Goal: Information Seeking & Learning: Learn about a topic

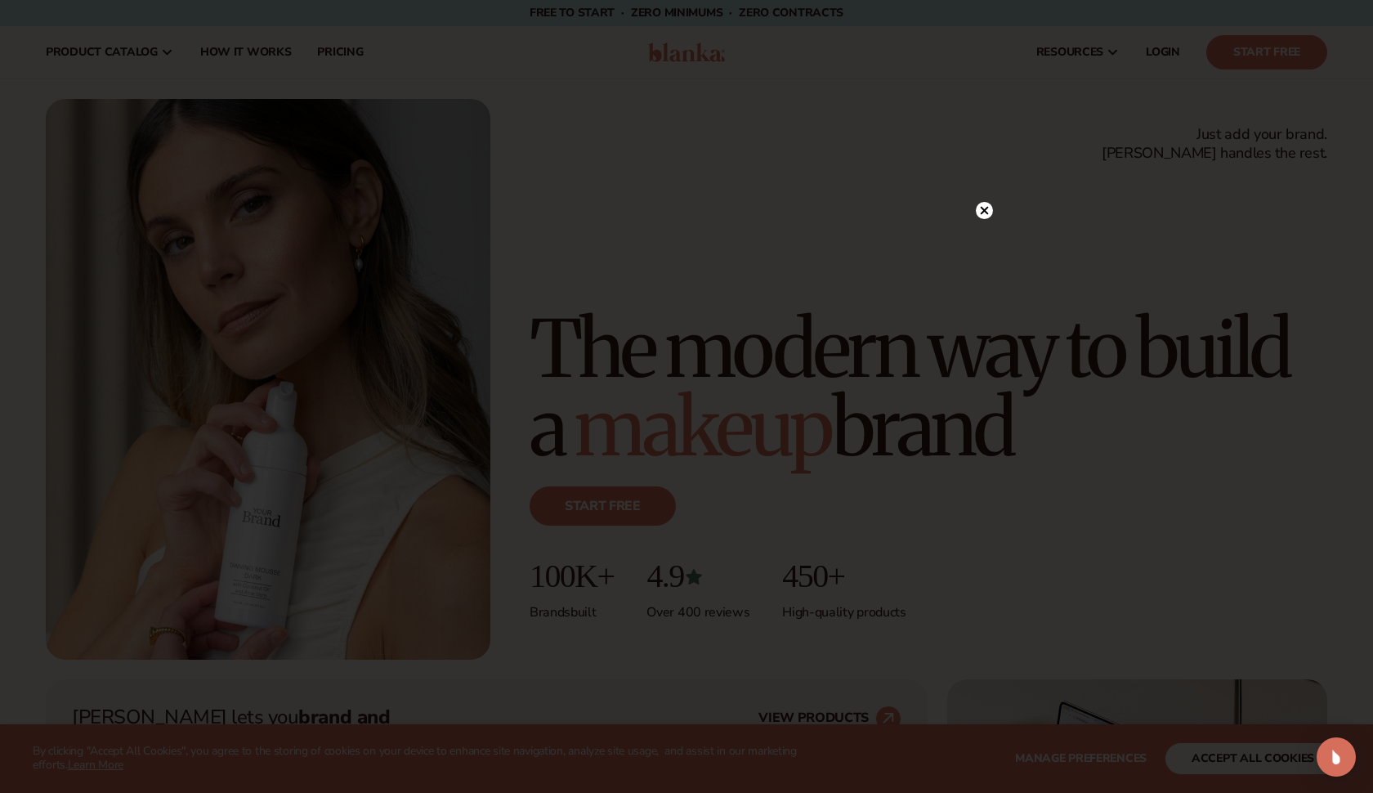
click at [982, 206] on circle at bounding box center [984, 210] width 17 height 17
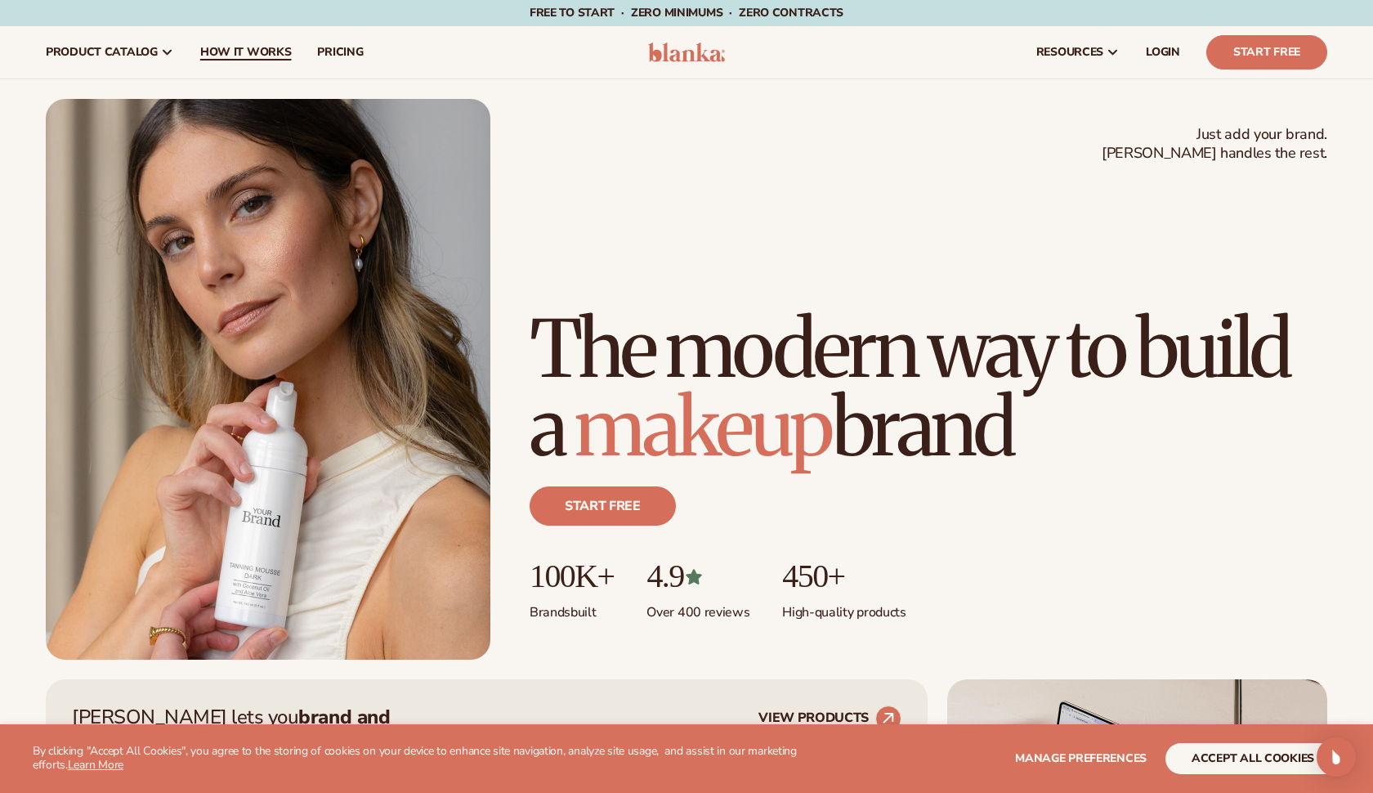
click at [237, 51] on span "How It Works" at bounding box center [246, 52] width 92 height 13
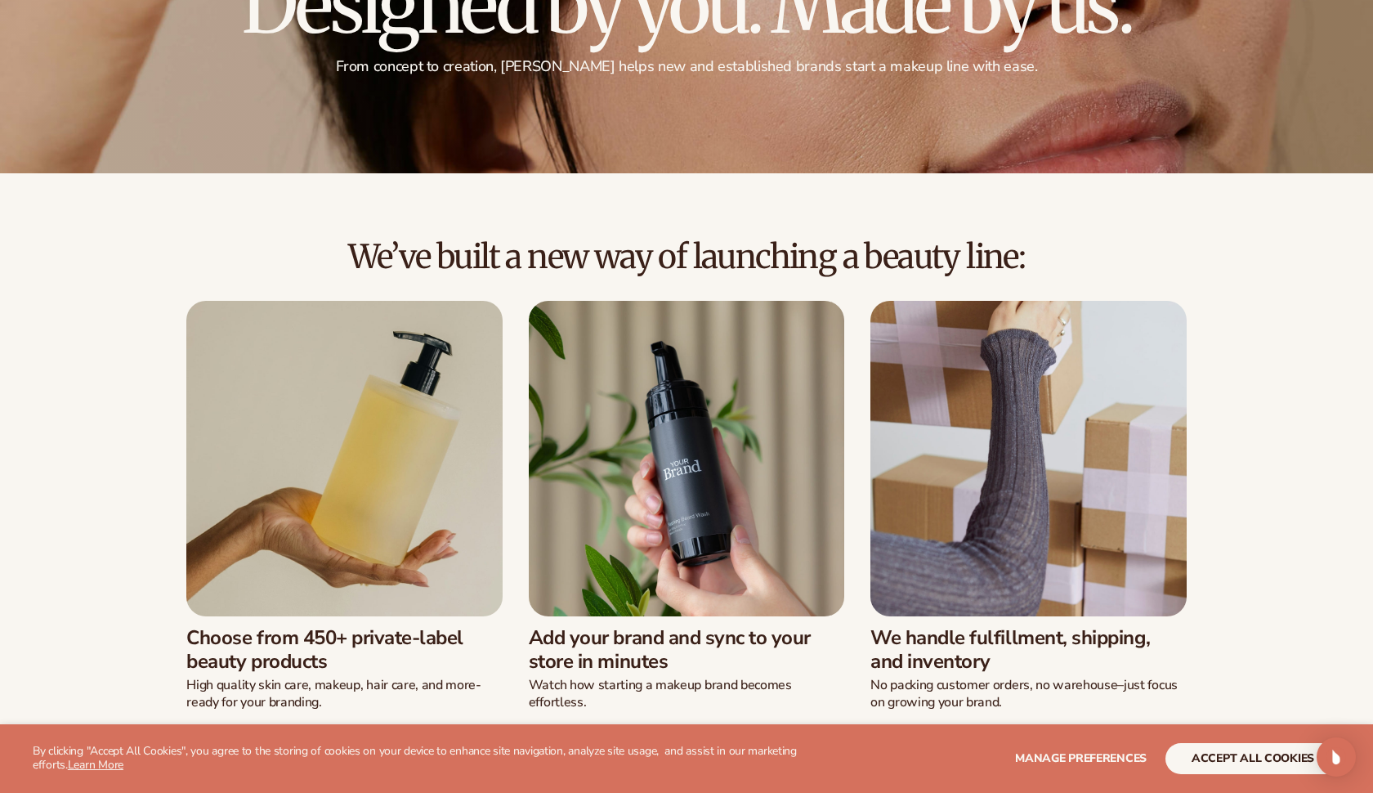
scroll to position [254, 0]
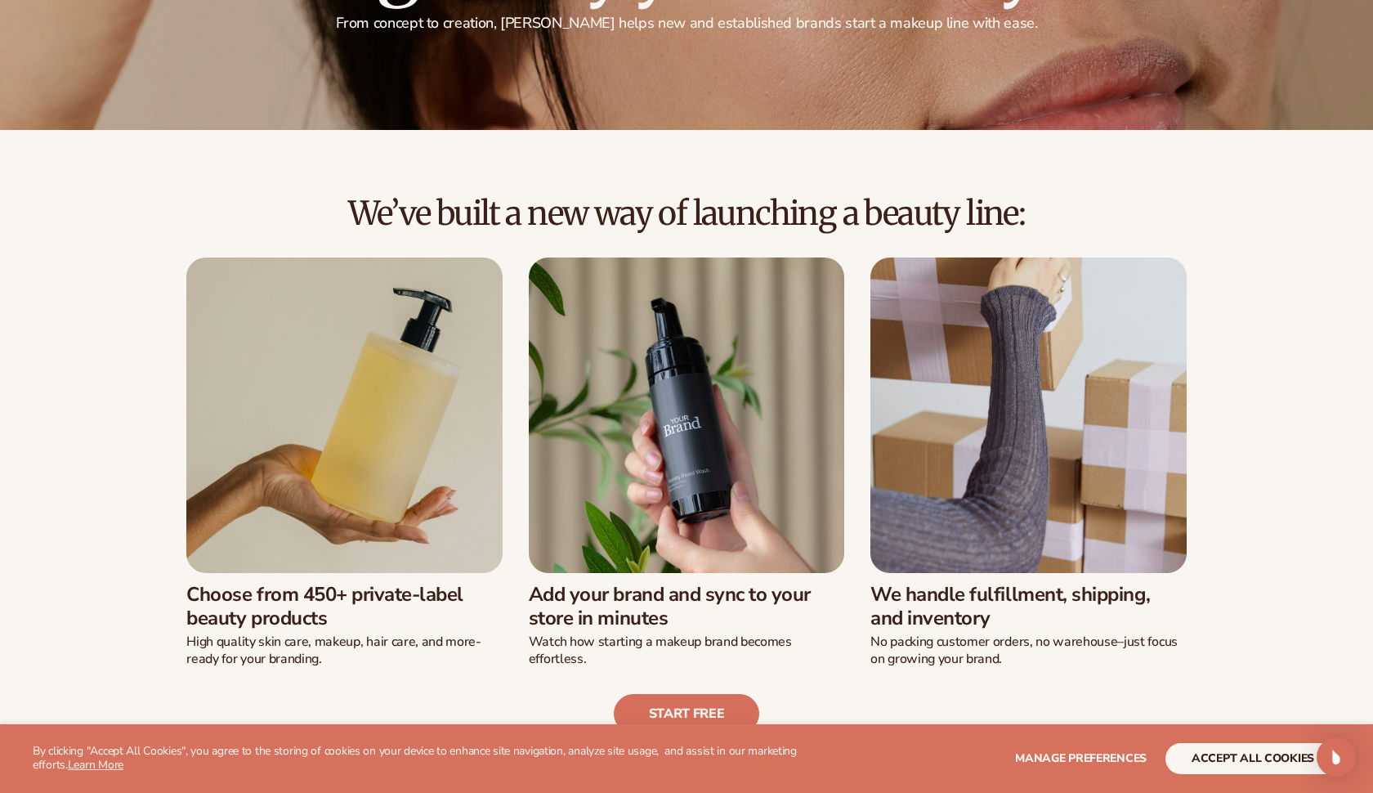
click at [384, 422] on img at bounding box center [343, 414] width 315 height 315
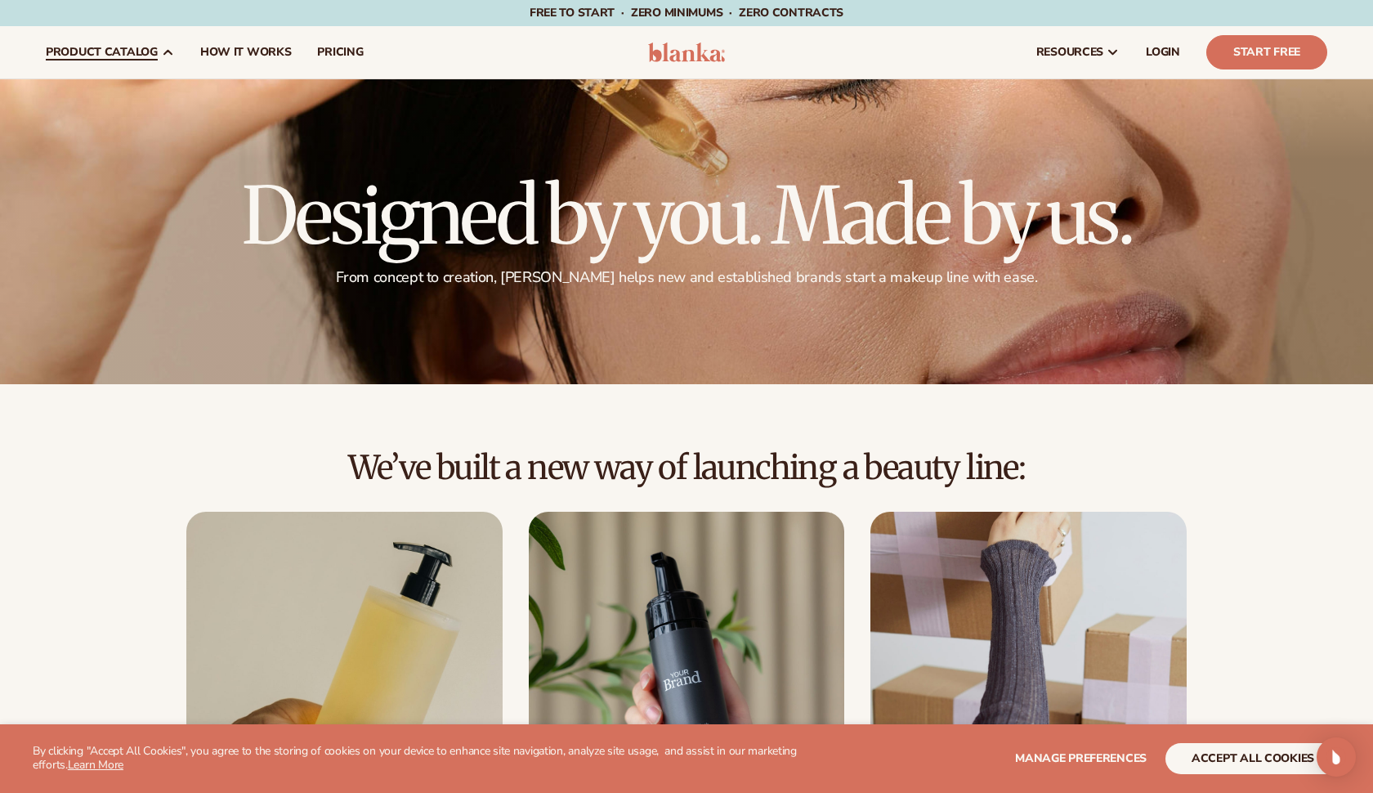
scroll to position [0, 0]
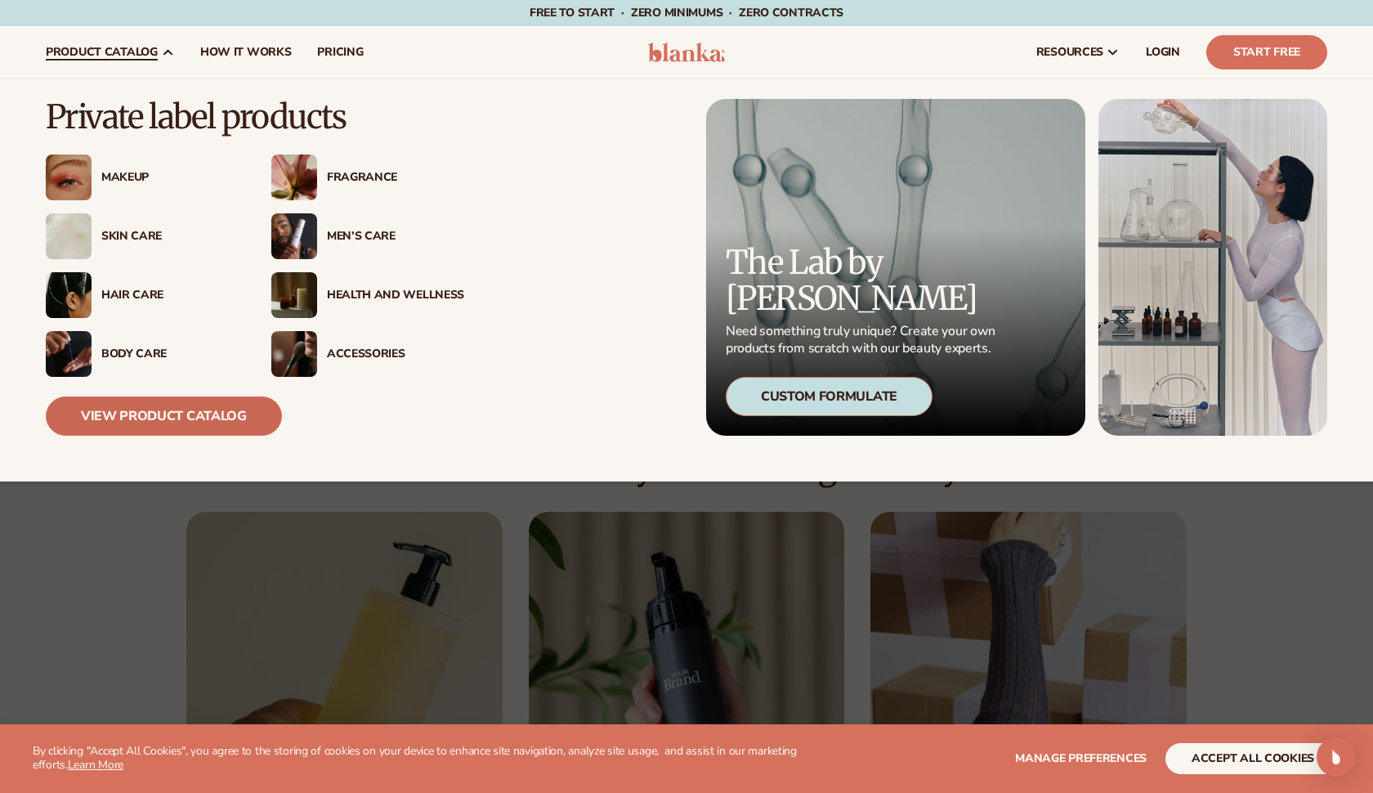
click at [260, 399] on link "View Product Catalog" at bounding box center [164, 415] width 236 height 39
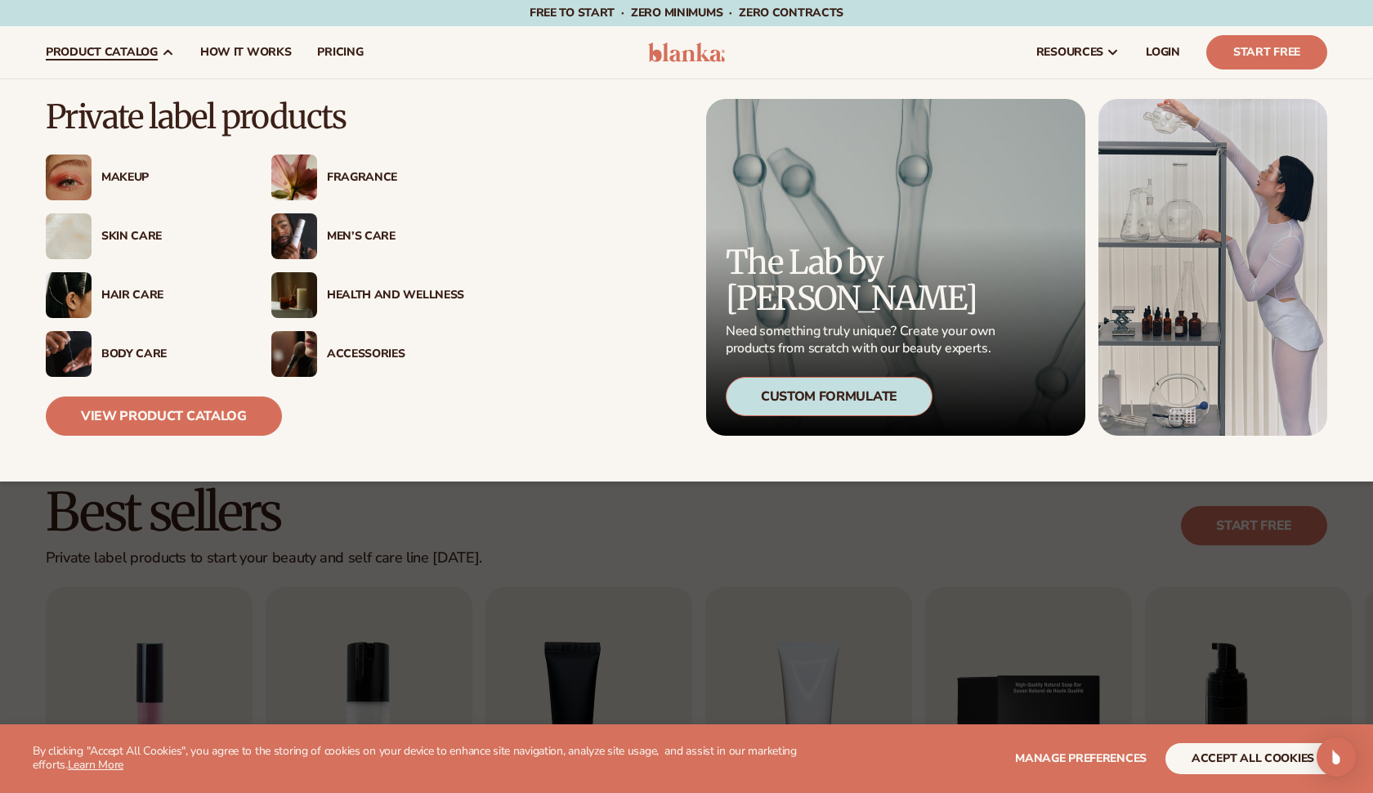
click at [86, 294] on img at bounding box center [69, 295] width 46 height 46
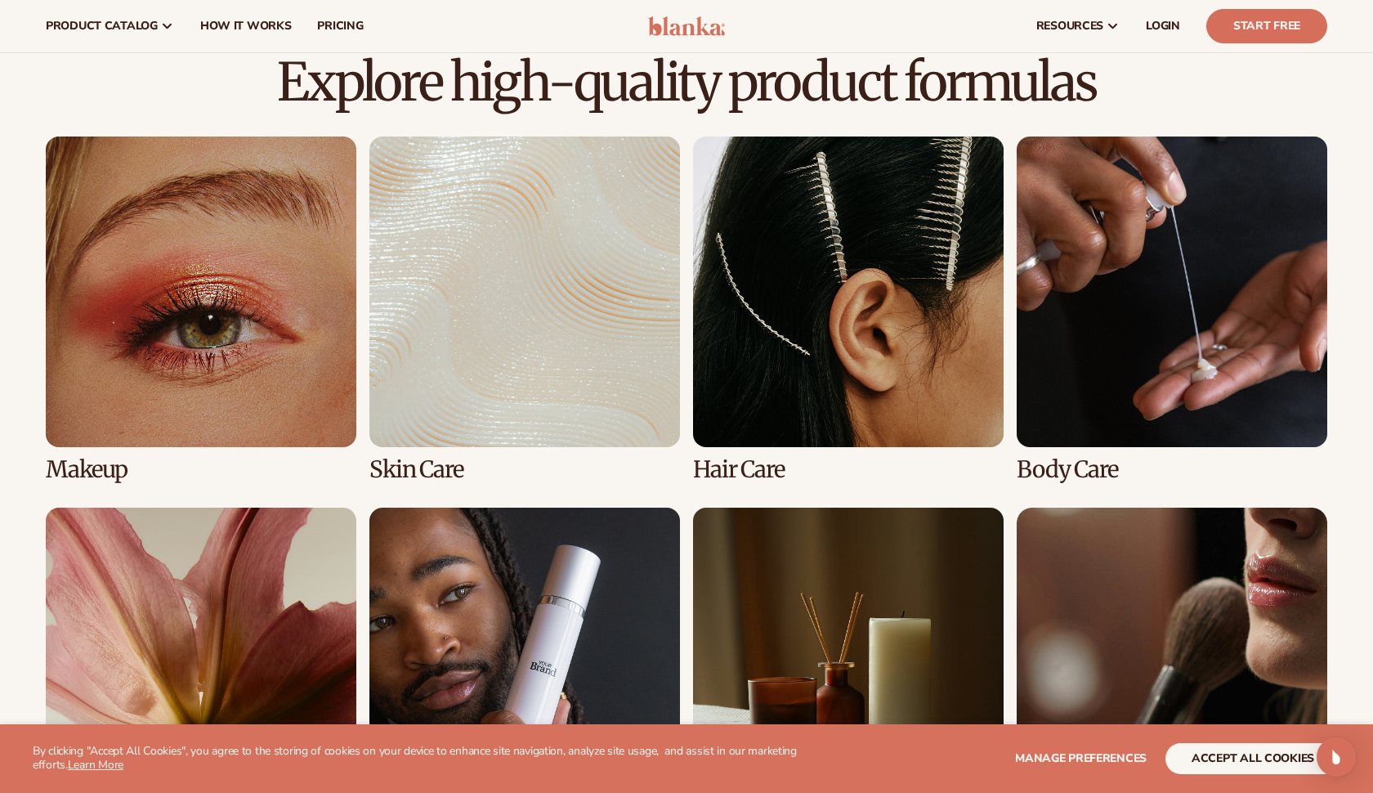
scroll to position [1105, 0]
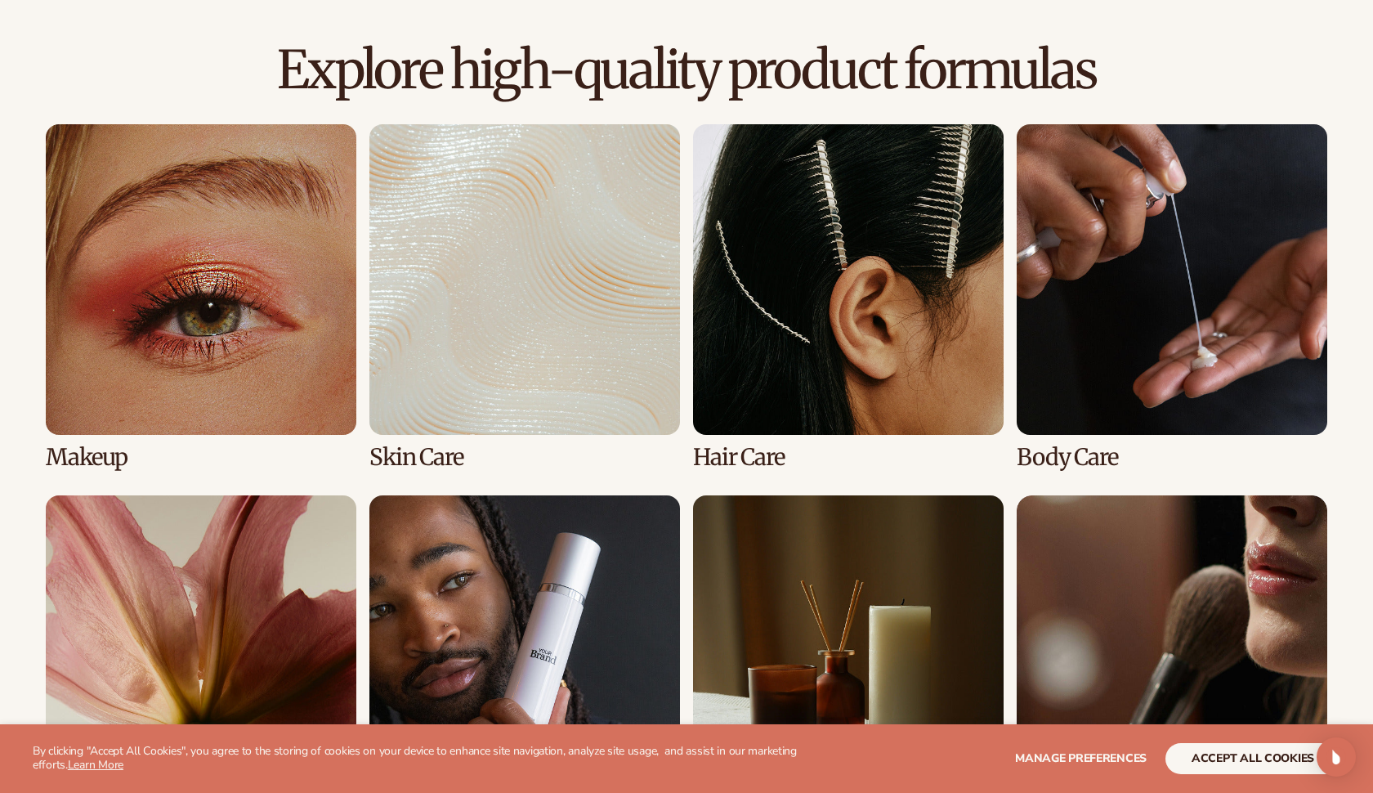
click at [893, 346] on link "3 / 8" at bounding box center [848, 297] width 310 height 346
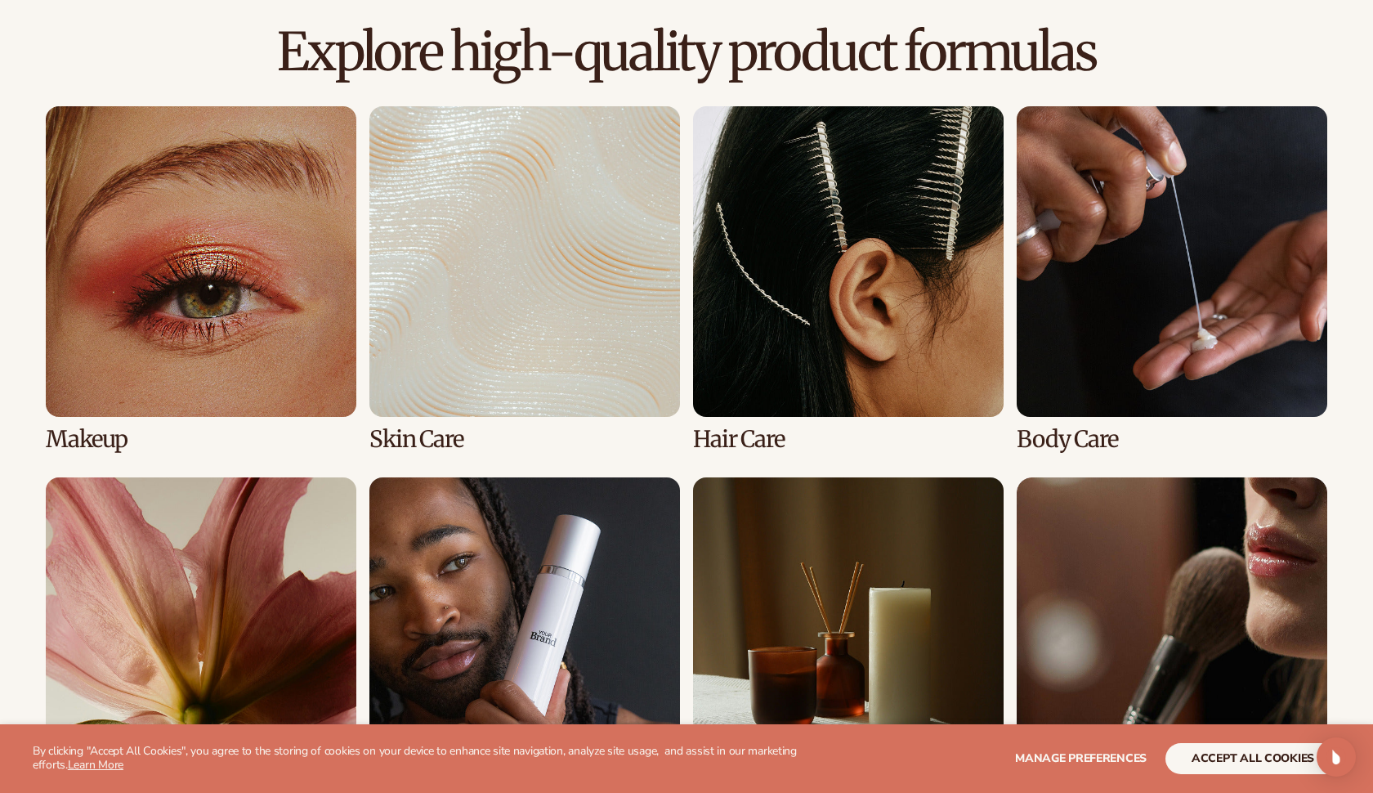
scroll to position [1131, 0]
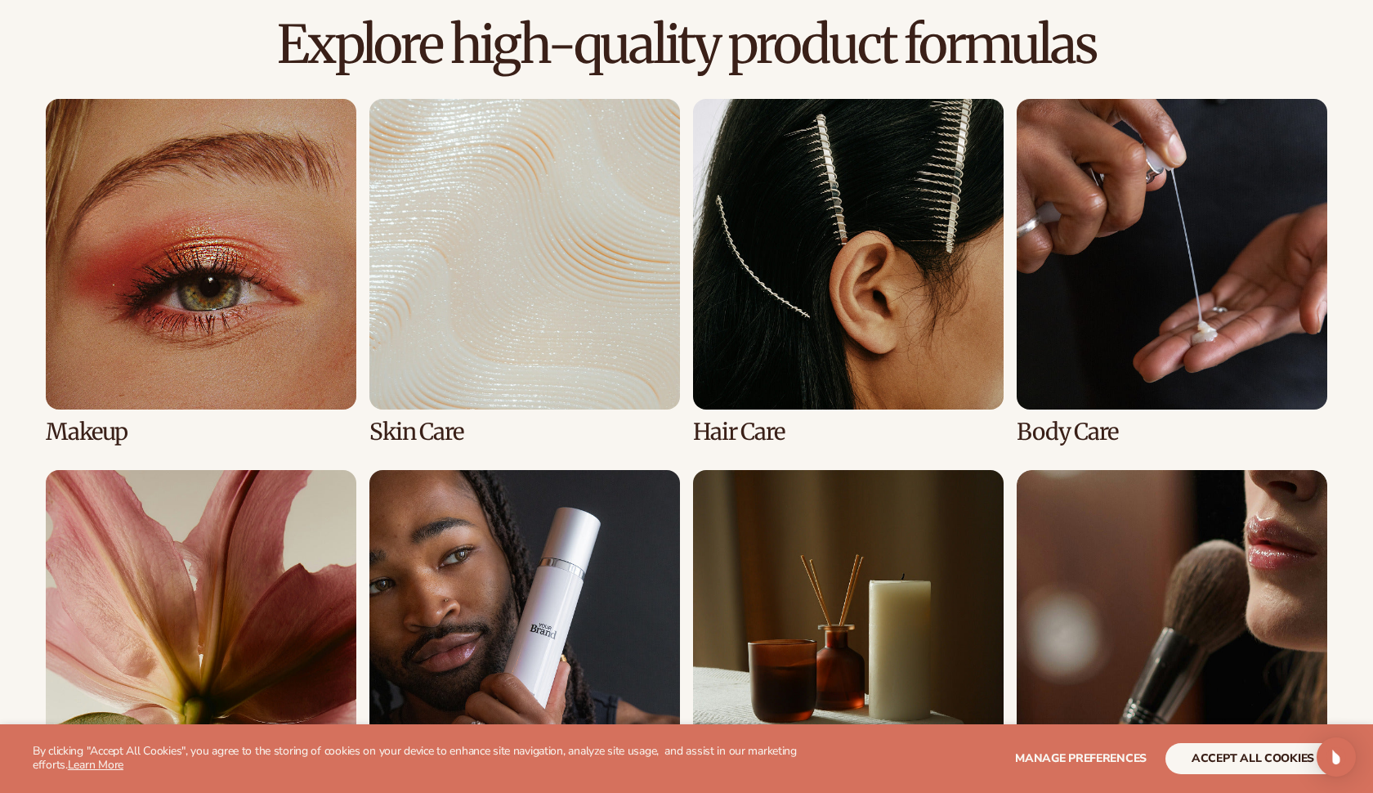
click at [812, 326] on link "3 / 8" at bounding box center [848, 272] width 310 height 346
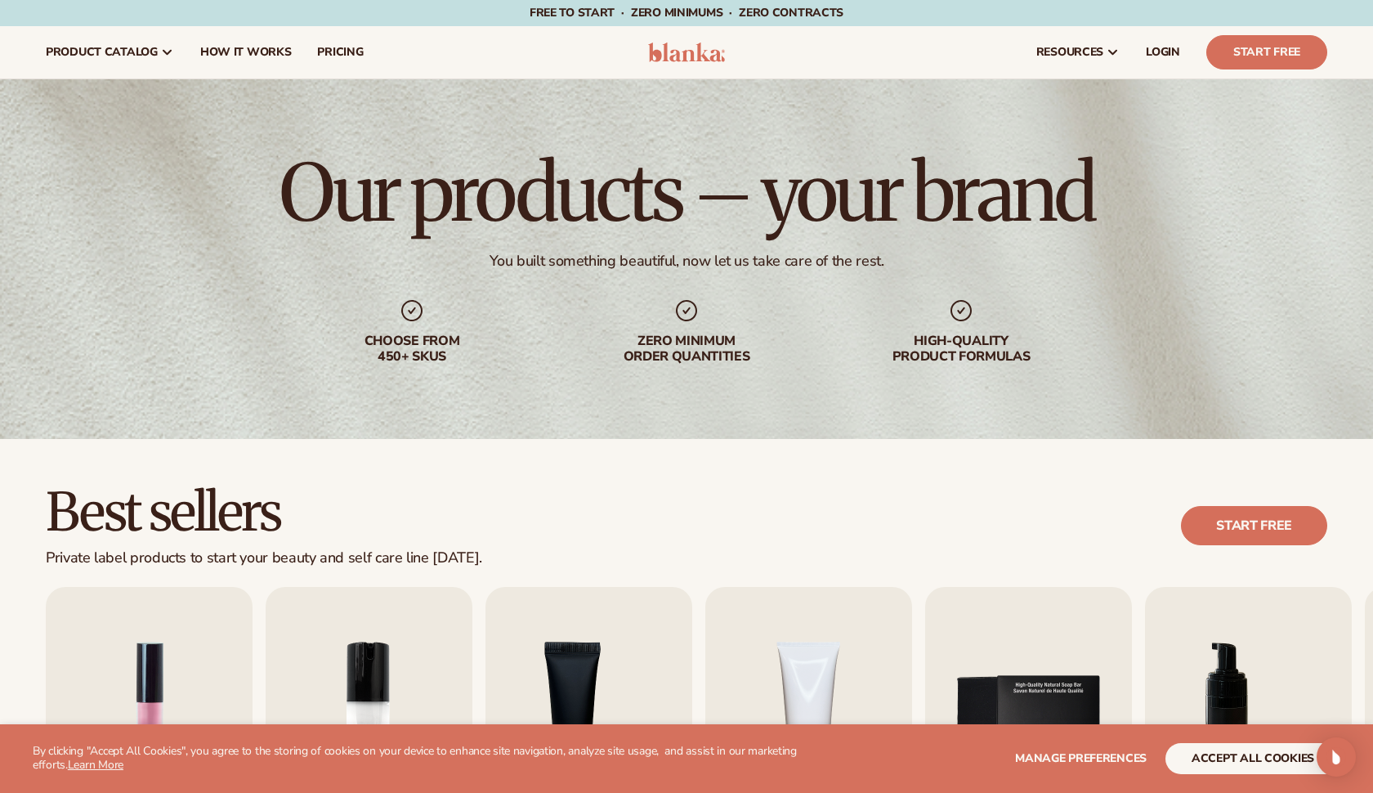
scroll to position [0, 0]
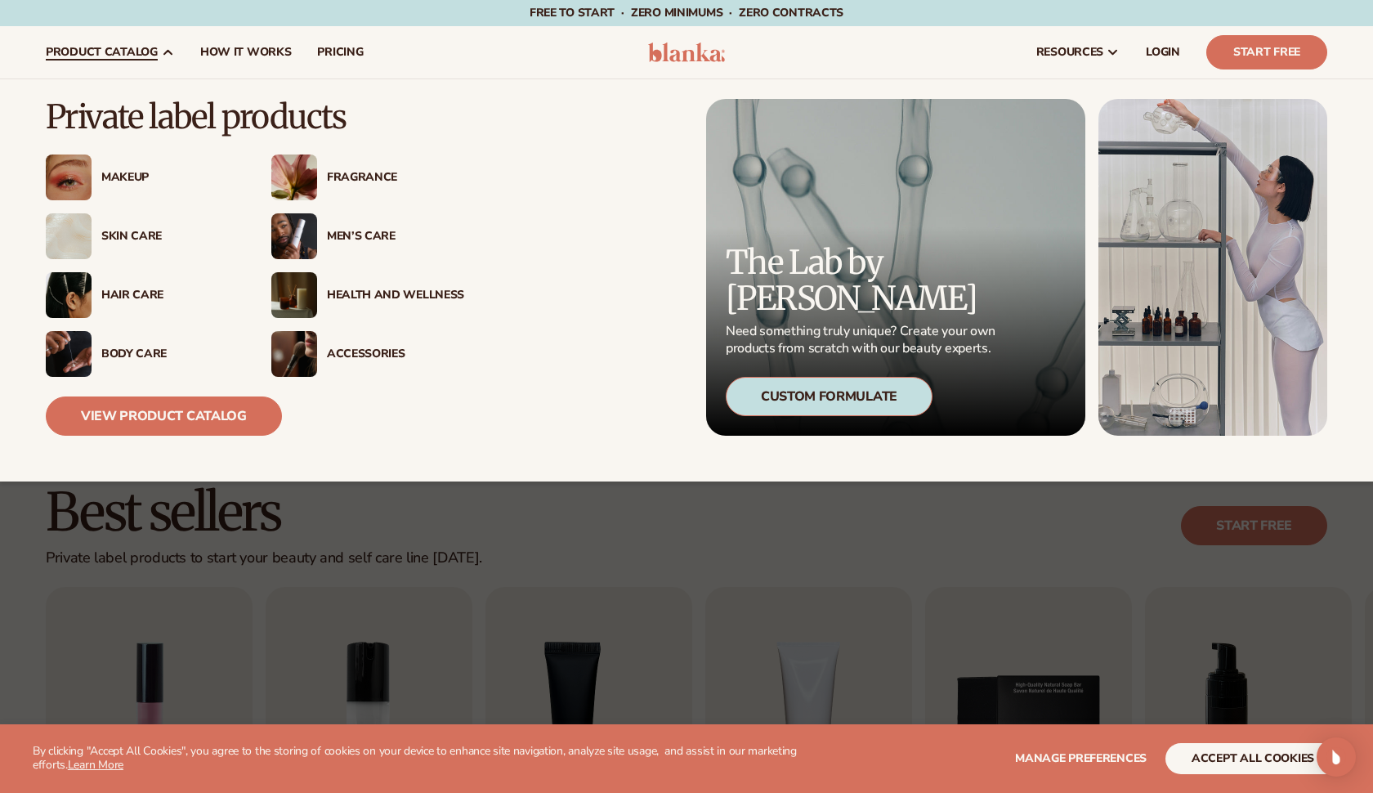
click at [125, 301] on div "Hair Care" at bounding box center [169, 295] width 137 height 14
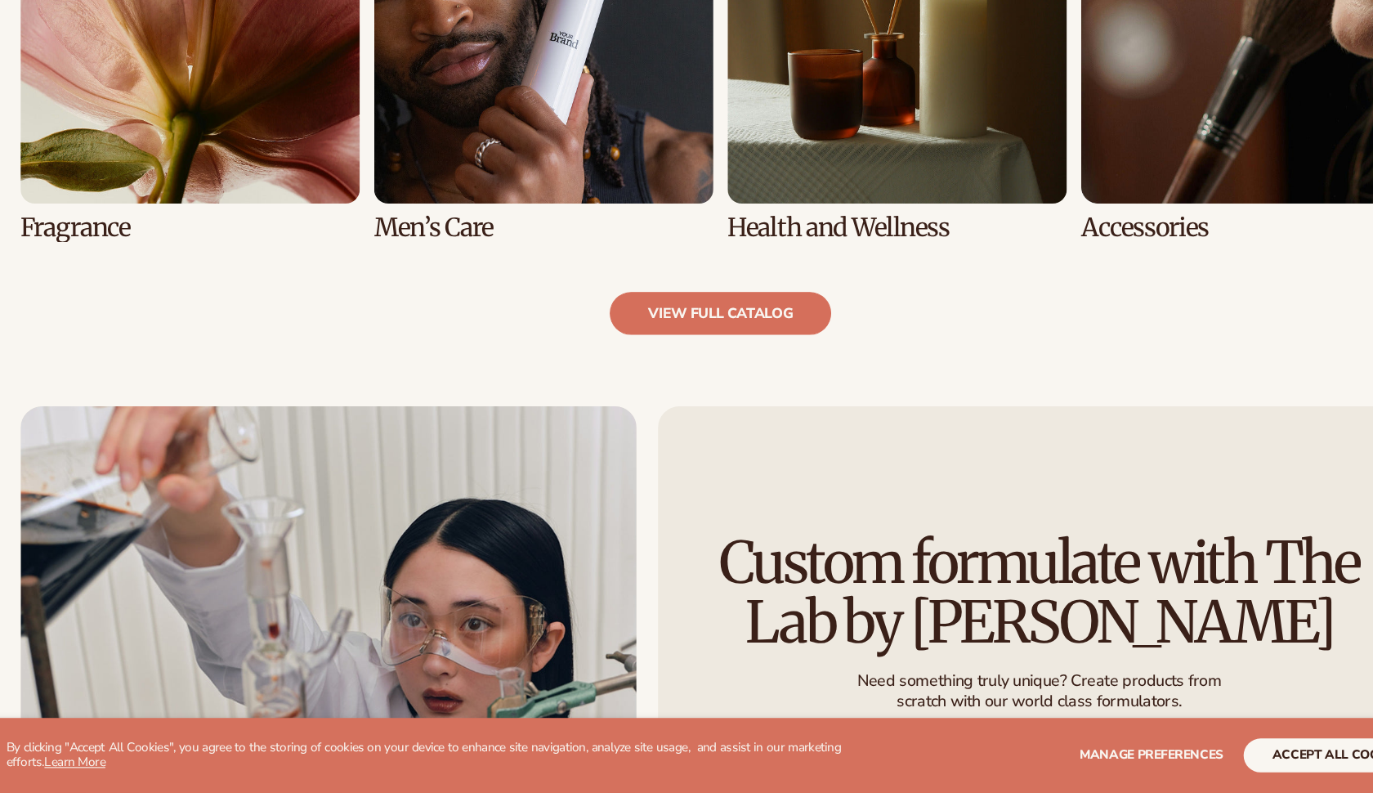
scroll to position [1696, 0]
